Goal: Navigation & Orientation: Find specific page/section

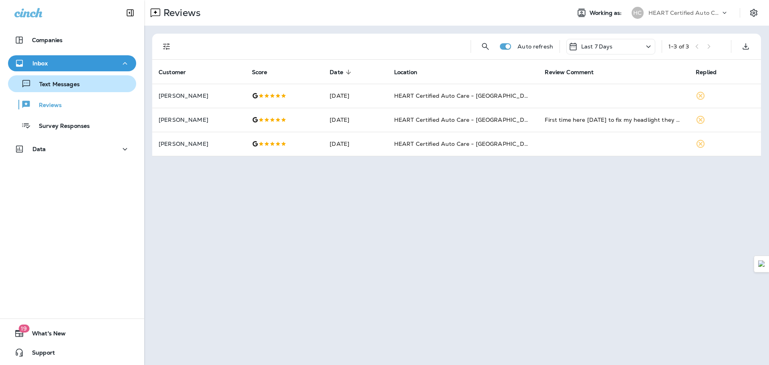
click at [62, 84] on p "Text Messages" at bounding box center [55, 85] width 48 height 8
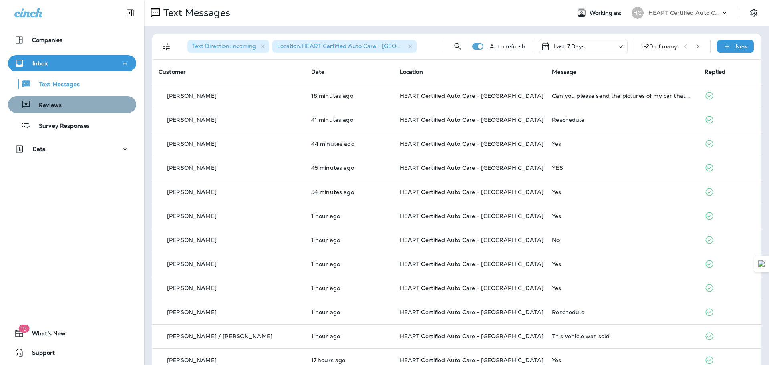
click at [71, 102] on div "Reviews" at bounding box center [72, 105] width 122 height 12
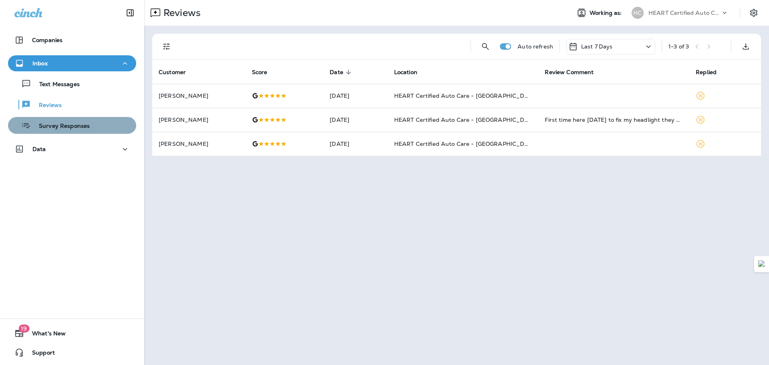
click at [103, 125] on div "Survey Responses" at bounding box center [72, 125] width 122 height 12
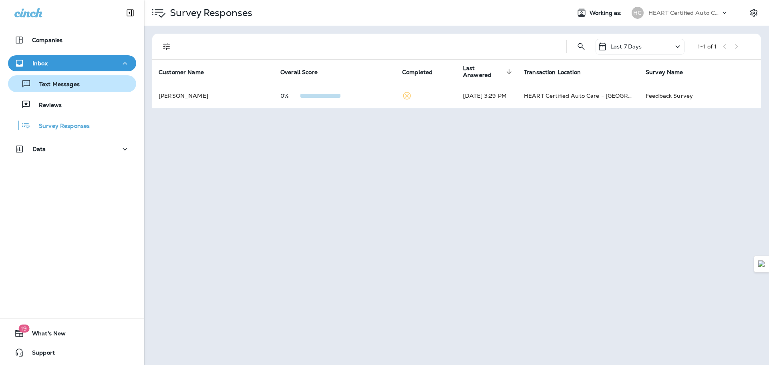
click at [79, 89] on div "Text Messages" at bounding box center [72, 84] width 122 height 12
